Goal: Information Seeking & Learning: Learn about a topic

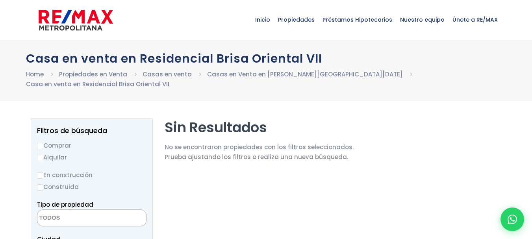
select select
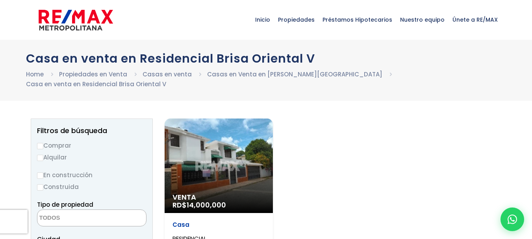
select select
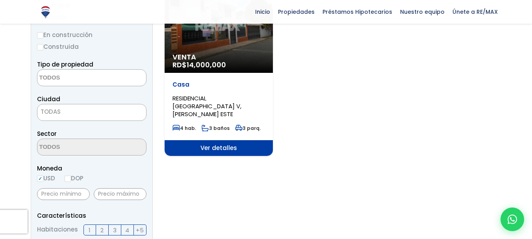
scroll to position [144, 0]
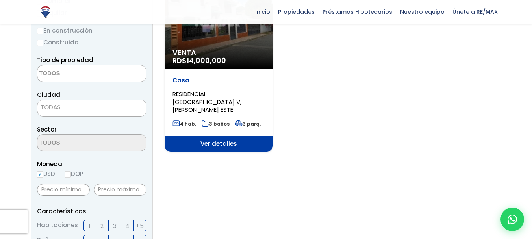
click at [226, 136] on span "Ver detalles" at bounding box center [219, 144] width 108 height 16
